Goal: Navigation & Orientation: Find specific page/section

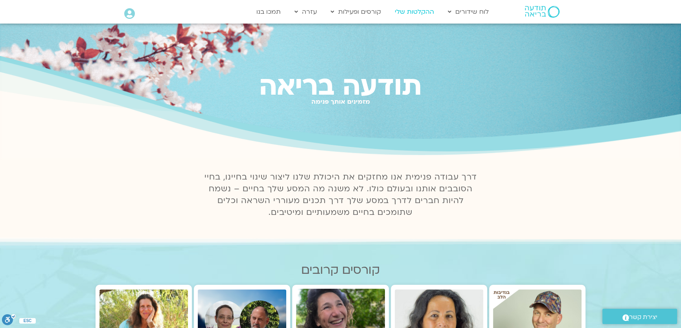
click at [423, 11] on link "ההקלטות שלי" at bounding box center [414, 11] width 47 height 15
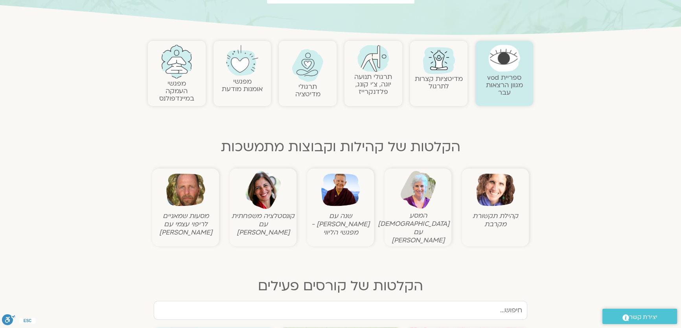
scroll to position [143, 0]
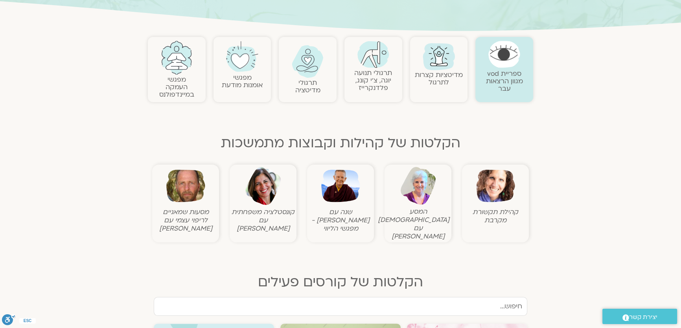
click at [490, 187] on img at bounding box center [495, 186] width 39 height 39
click at [488, 188] on img at bounding box center [495, 186] width 39 height 39
click at [488, 187] on img at bounding box center [495, 186] width 39 height 39
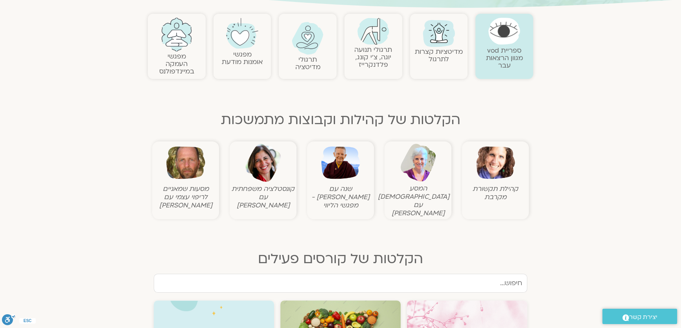
scroll to position [178, 0]
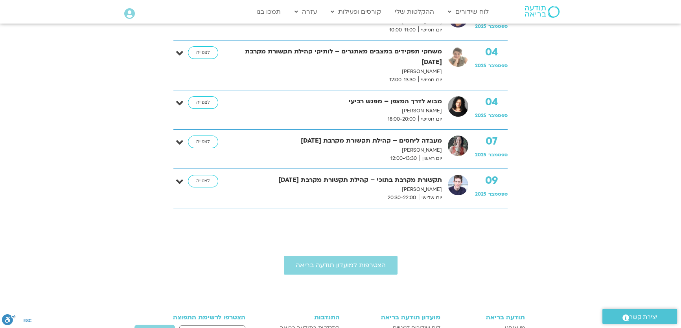
scroll to position [357, 0]
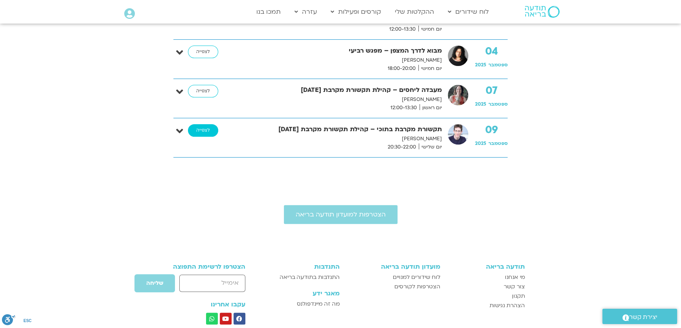
click at [202, 129] on link "לצפייה" at bounding box center [203, 130] width 30 height 13
click at [200, 129] on link "לצפייה" at bounding box center [203, 130] width 30 height 13
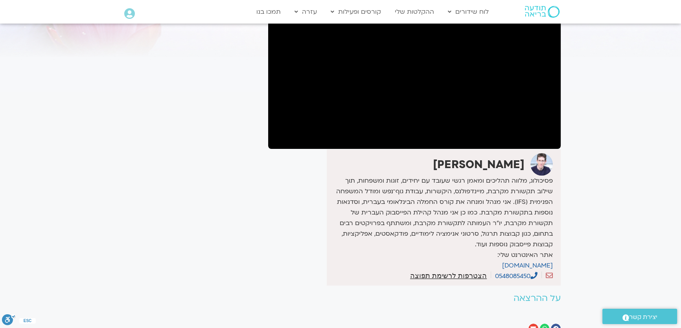
scroll to position [107, 0]
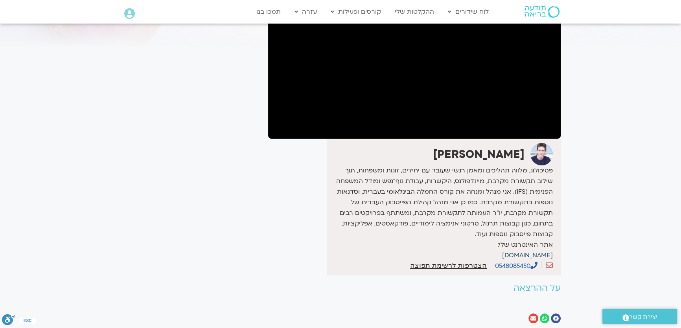
click at [515, 255] on link "eranteicher.info" at bounding box center [527, 255] width 51 height 9
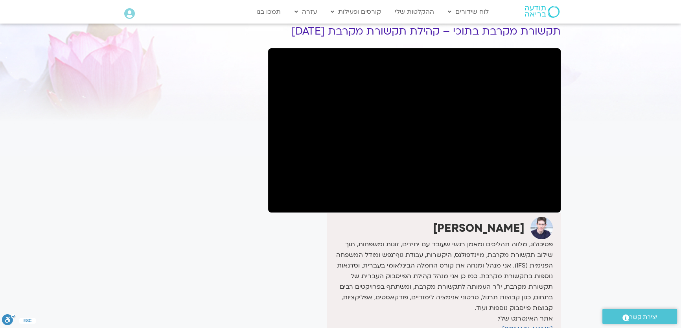
scroll to position [0, 0]
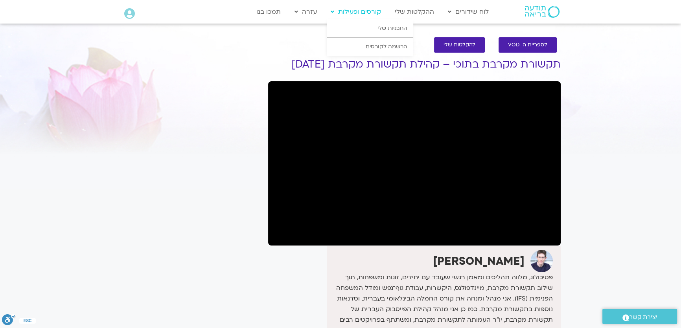
click at [332, 12] on icon at bounding box center [332, 12] width 4 height 6
click at [346, 10] on link "קורסים ופעילות" at bounding box center [356, 11] width 58 height 15
click at [383, 31] on link "התכניות שלי" at bounding box center [370, 28] width 86 height 18
